Goal: Task Accomplishment & Management: Manage account settings

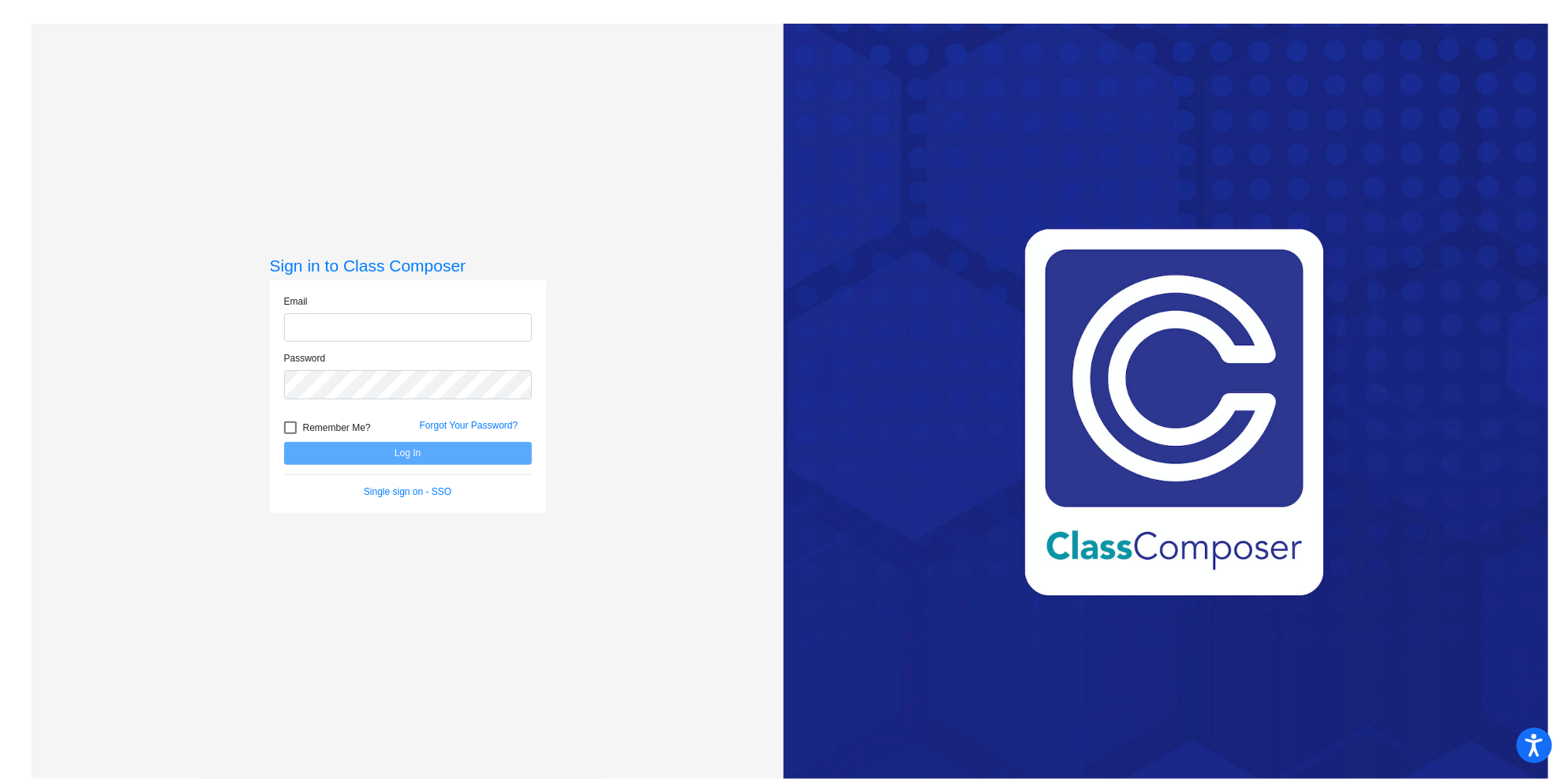
click at [503, 335] on input "email" at bounding box center [408, 328] width 248 height 30
type input "[EMAIL_ADDRESS][DOMAIN_NAME]"
click at [285, 442] on button "Log In" at bounding box center [408, 452] width 248 height 22
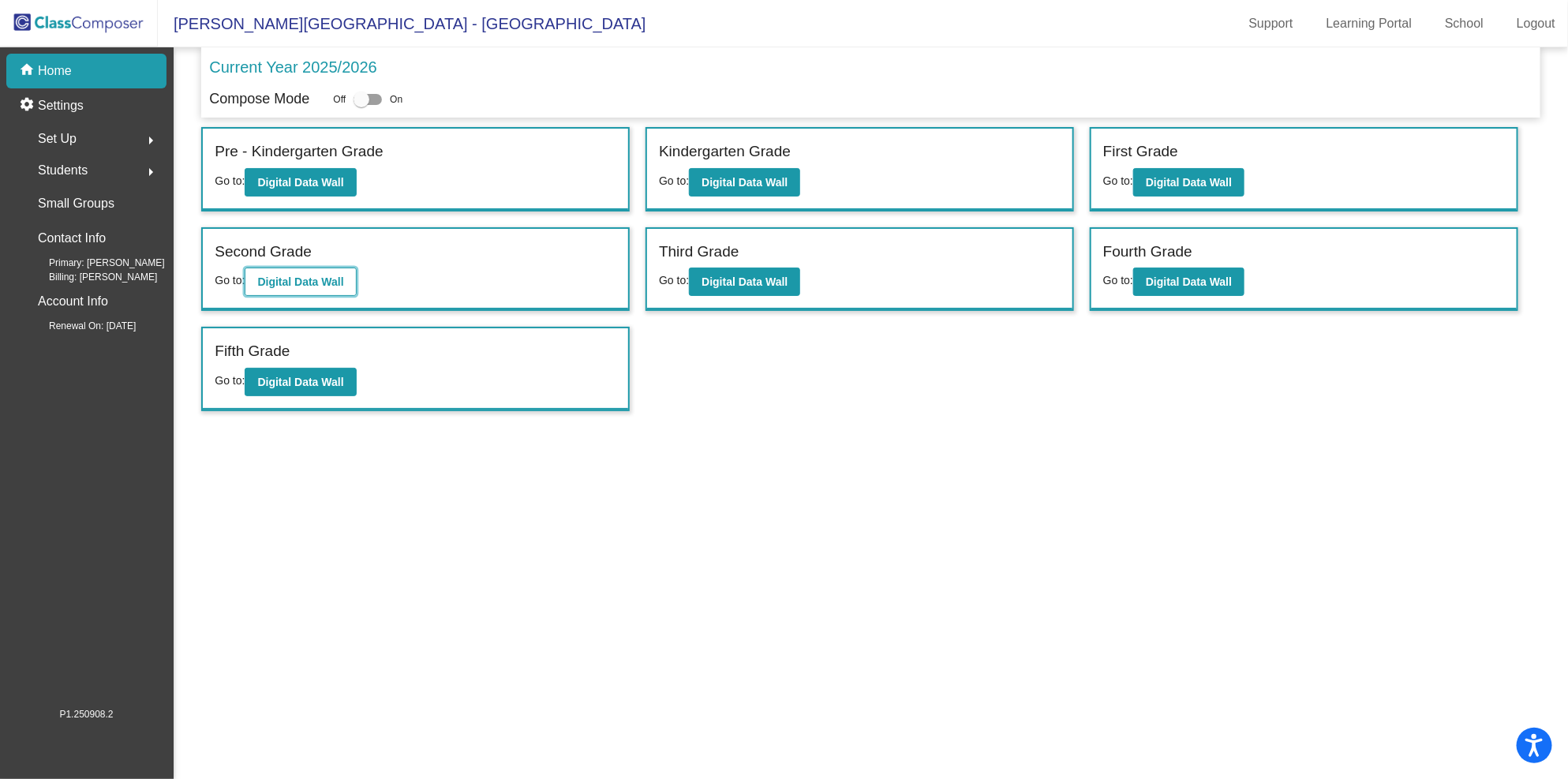
click at [328, 270] on button "Digital Data Wall" at bounding box center [301, 282] width 111 height 29
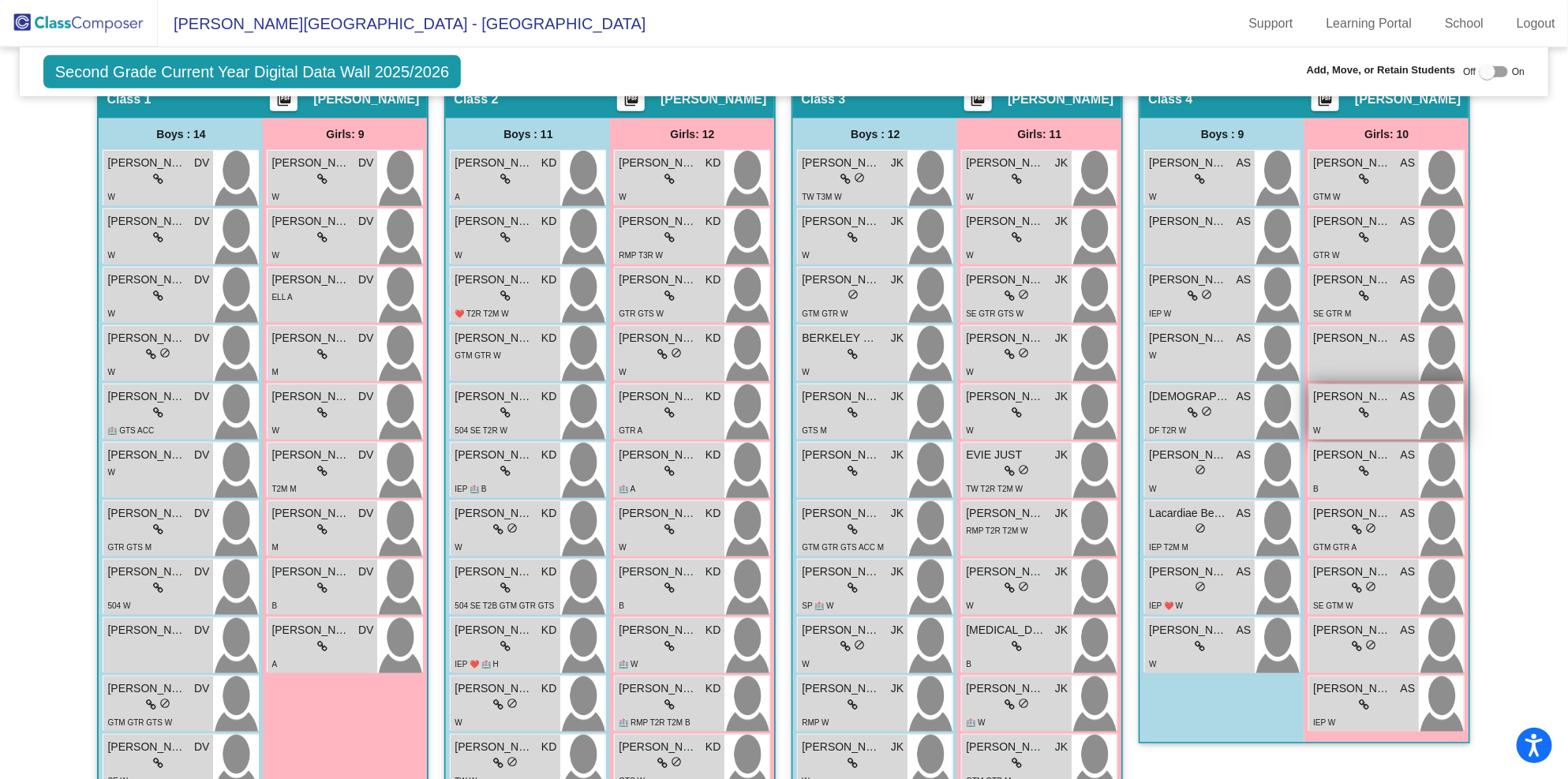
scroll to position [442, 0]
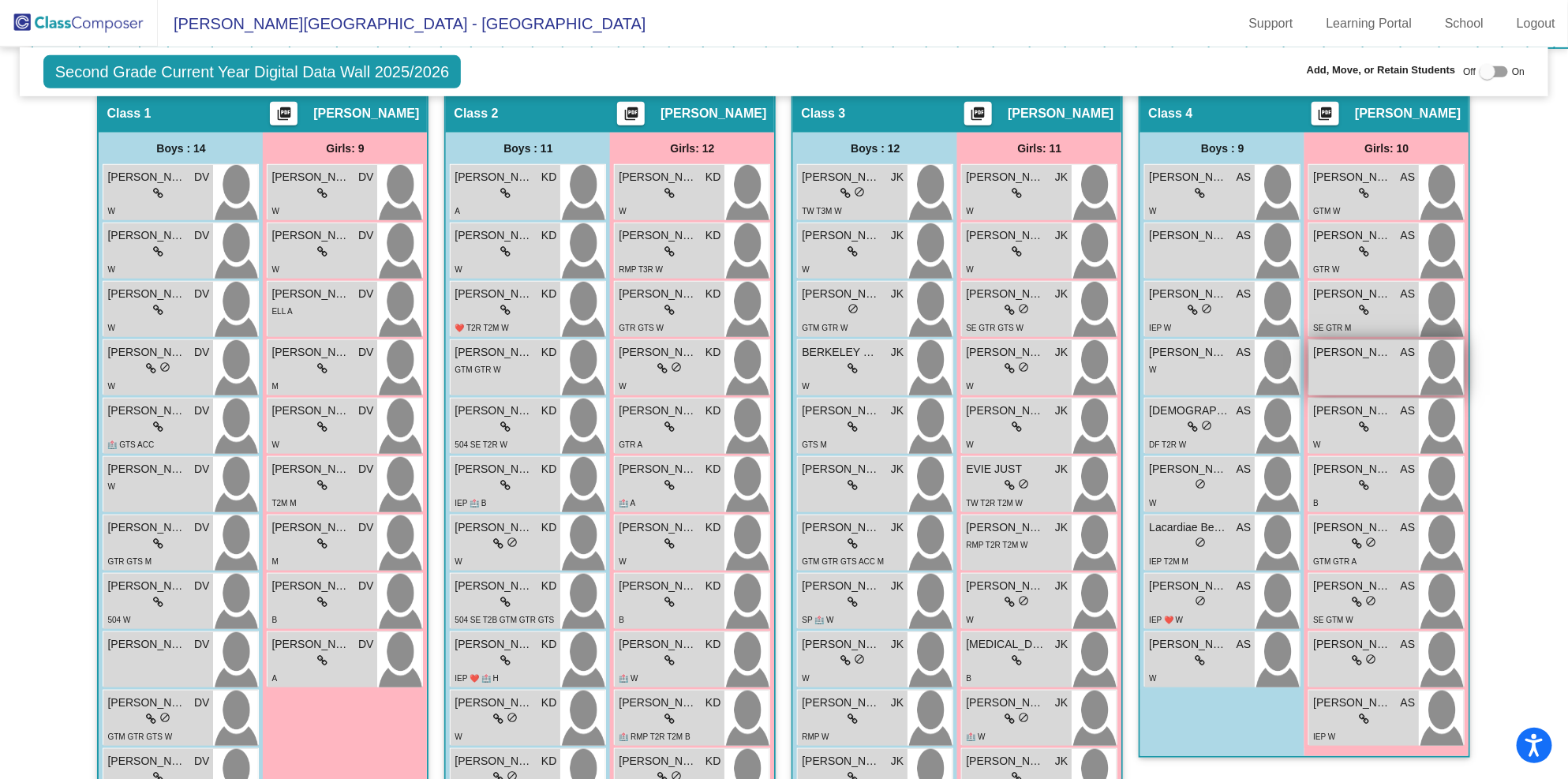
click at [1377, 361] on div "[PERSON_NAME] AS lock do_not_disturb_alt" at bounding box center [1364, 368] width 109 height 56
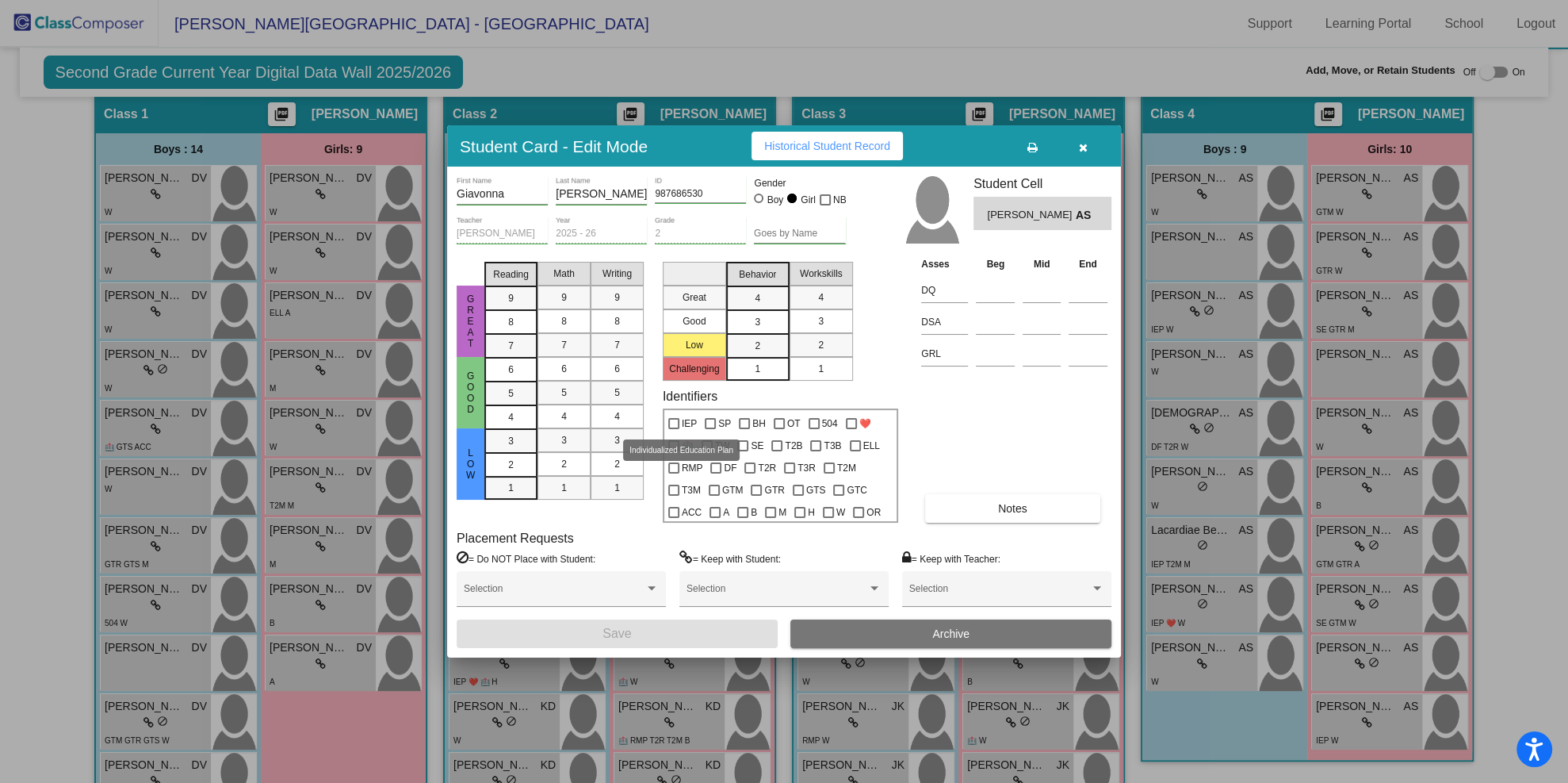
click at [672, 420] on div at bounding box center [674, 423] width 11 height 11
click at [673, 429] on input "IEP" at bounding box center [673, 429] width 1 height 1
checkbox input "true"
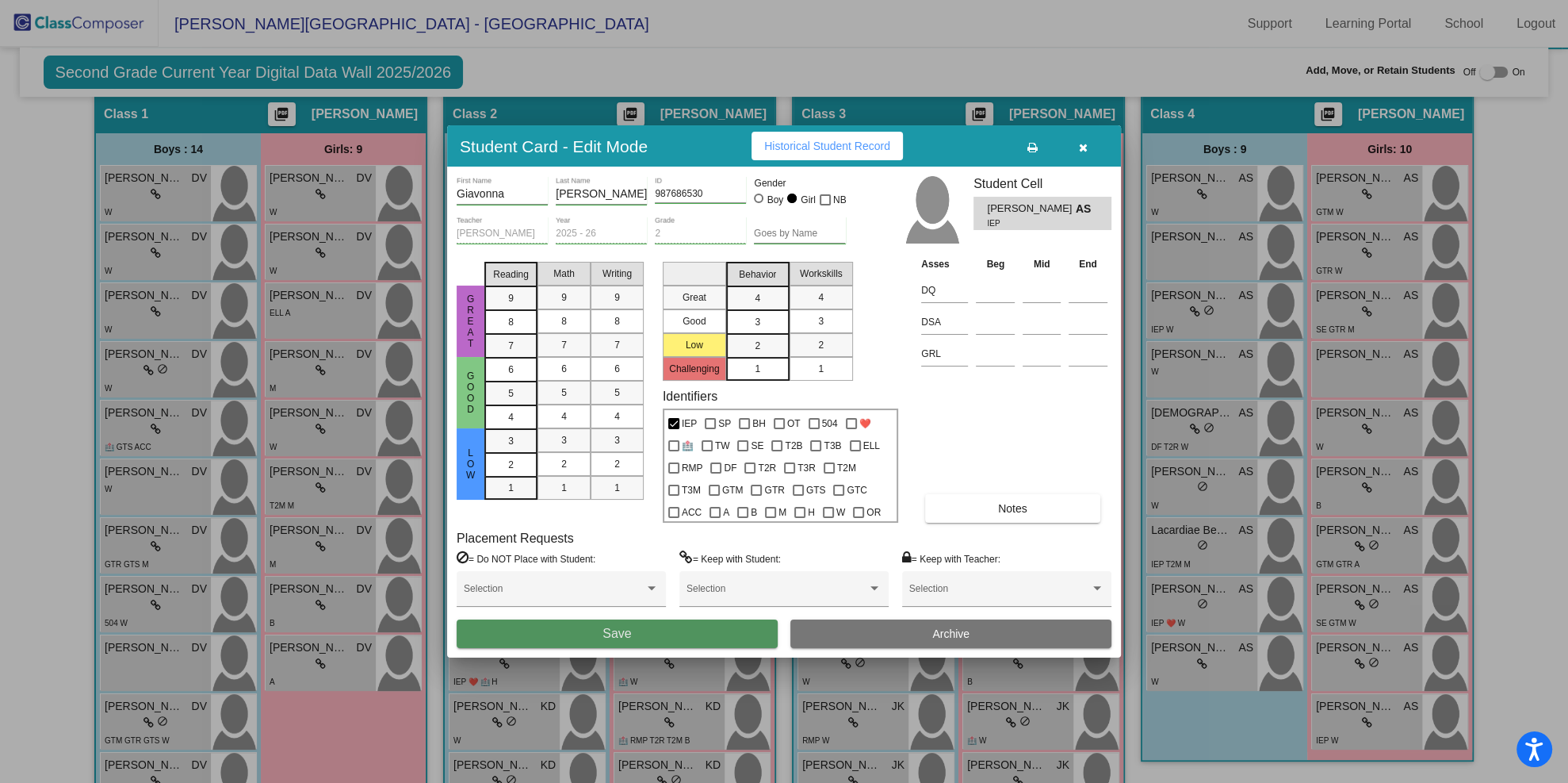
click at [743, 621] on button "Save" at bounding box center [617, 634] width 321 height 29
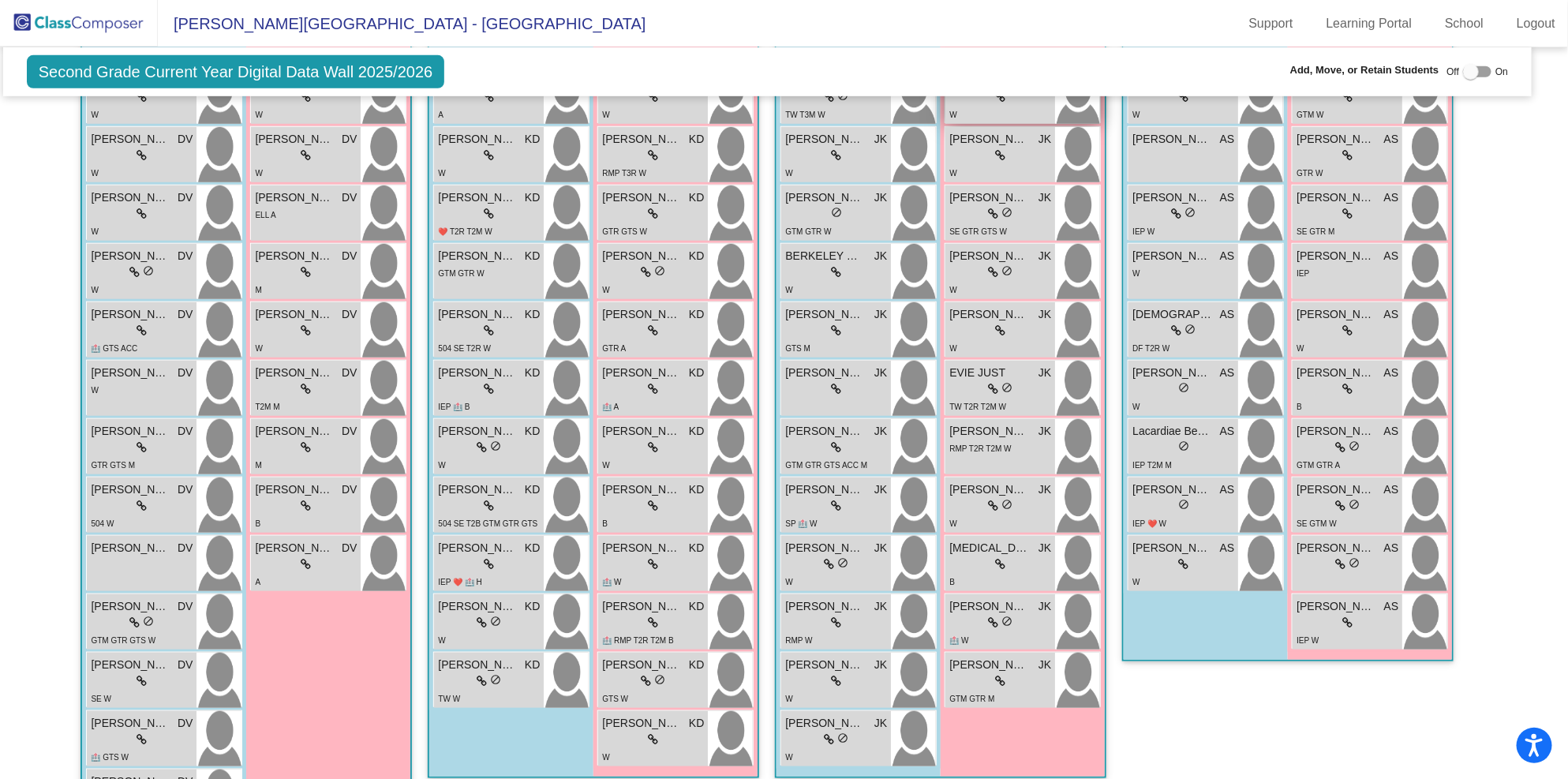
scroll to position [533, 16]
